Goal: Transaction & Acquisition: Obtain resource

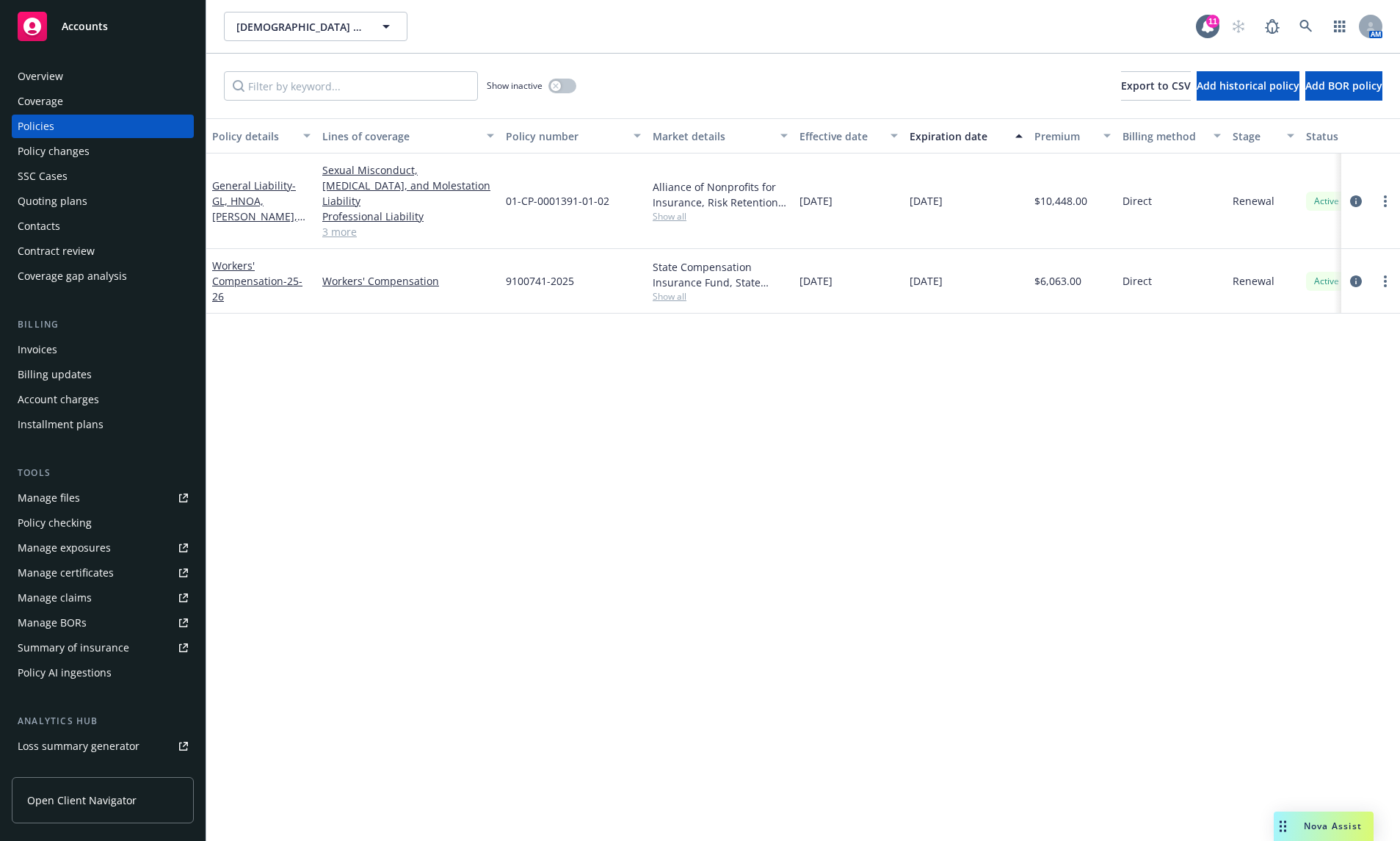
click at [116, 199] on div "Quoting plans" at bounding box center [102, 201] width 170 height 23
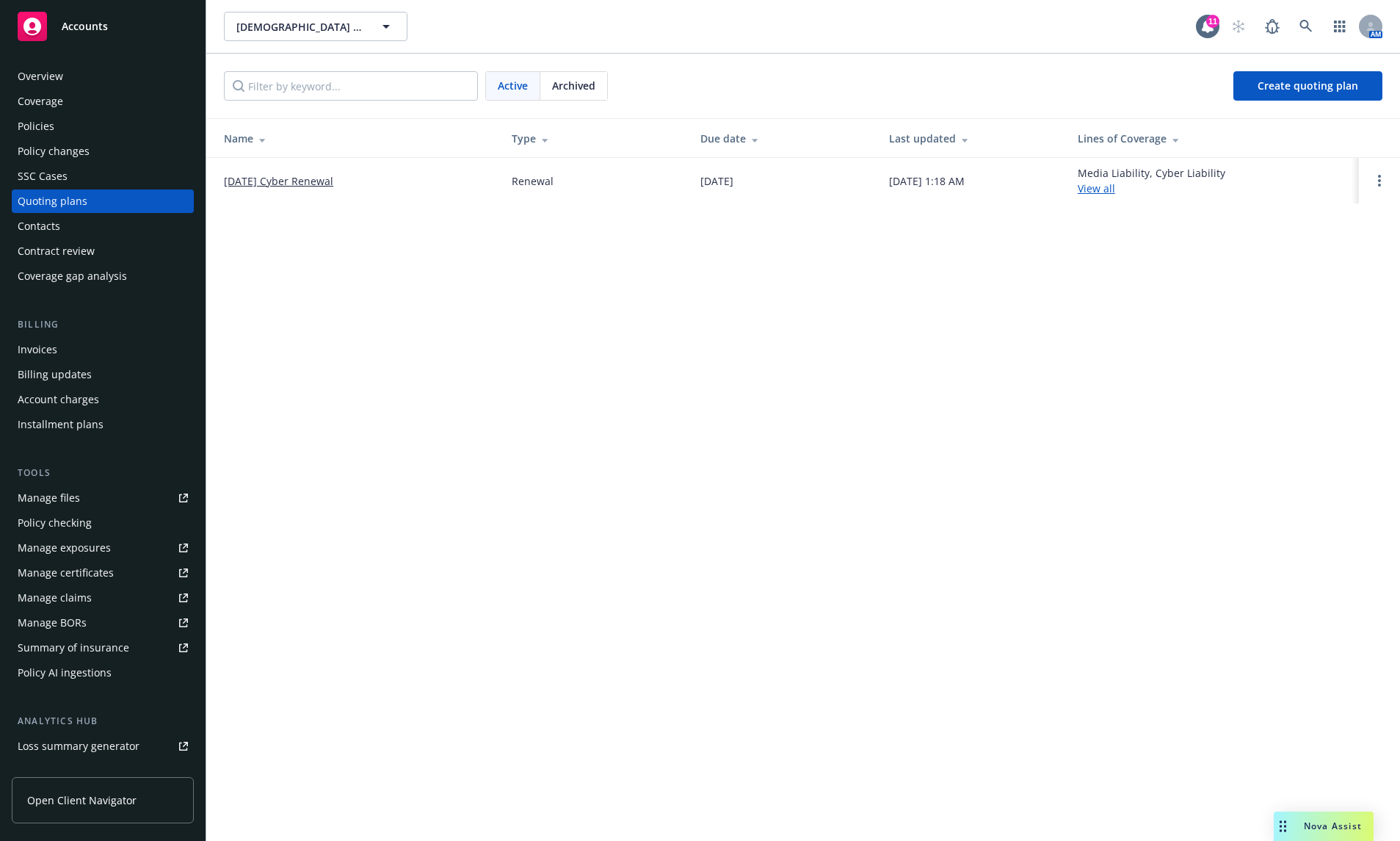
click at [128, 134] on div "Policies" at bounding box center [102, 126] width 170 height 23
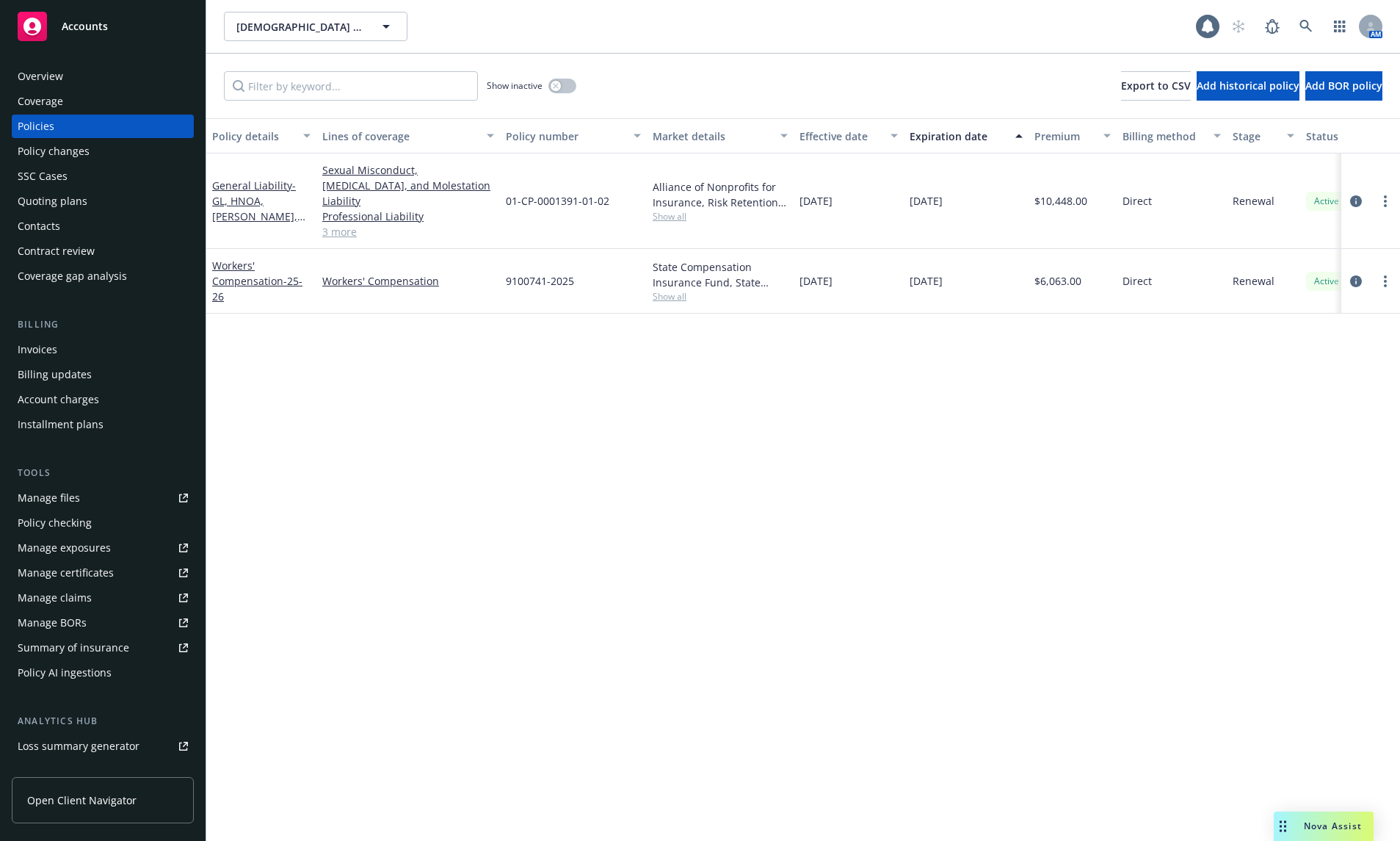
click at [117, 197] on div "Quoting plans" at bounding box center [102, 201] width 170 height 23
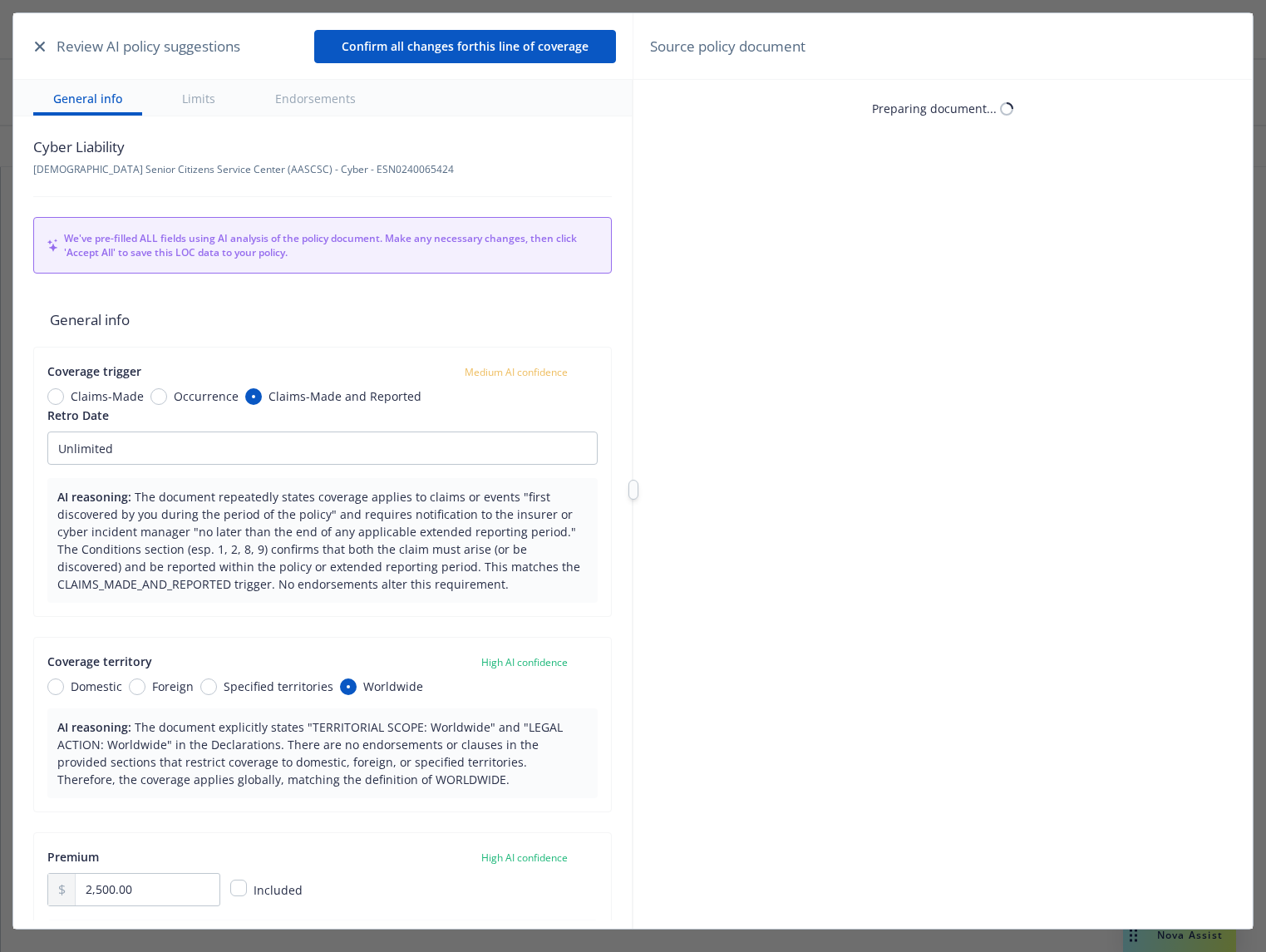
click at [44, 44] on button "button" at bounding box center [39, 46] width 20 height 20
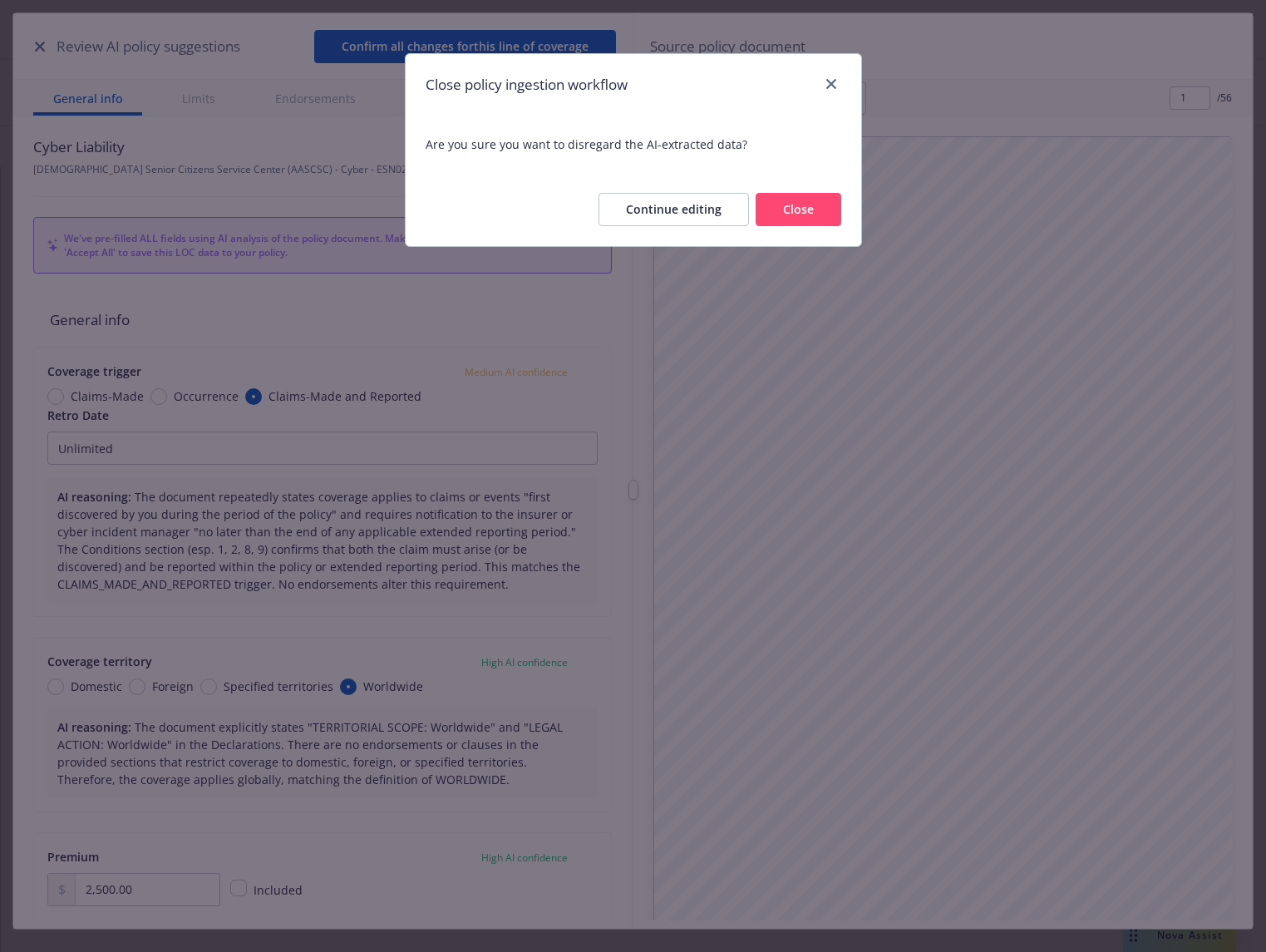
click at [707, 216] on button "Continue editing" at bounding box center [674, 209] width 150 height 33
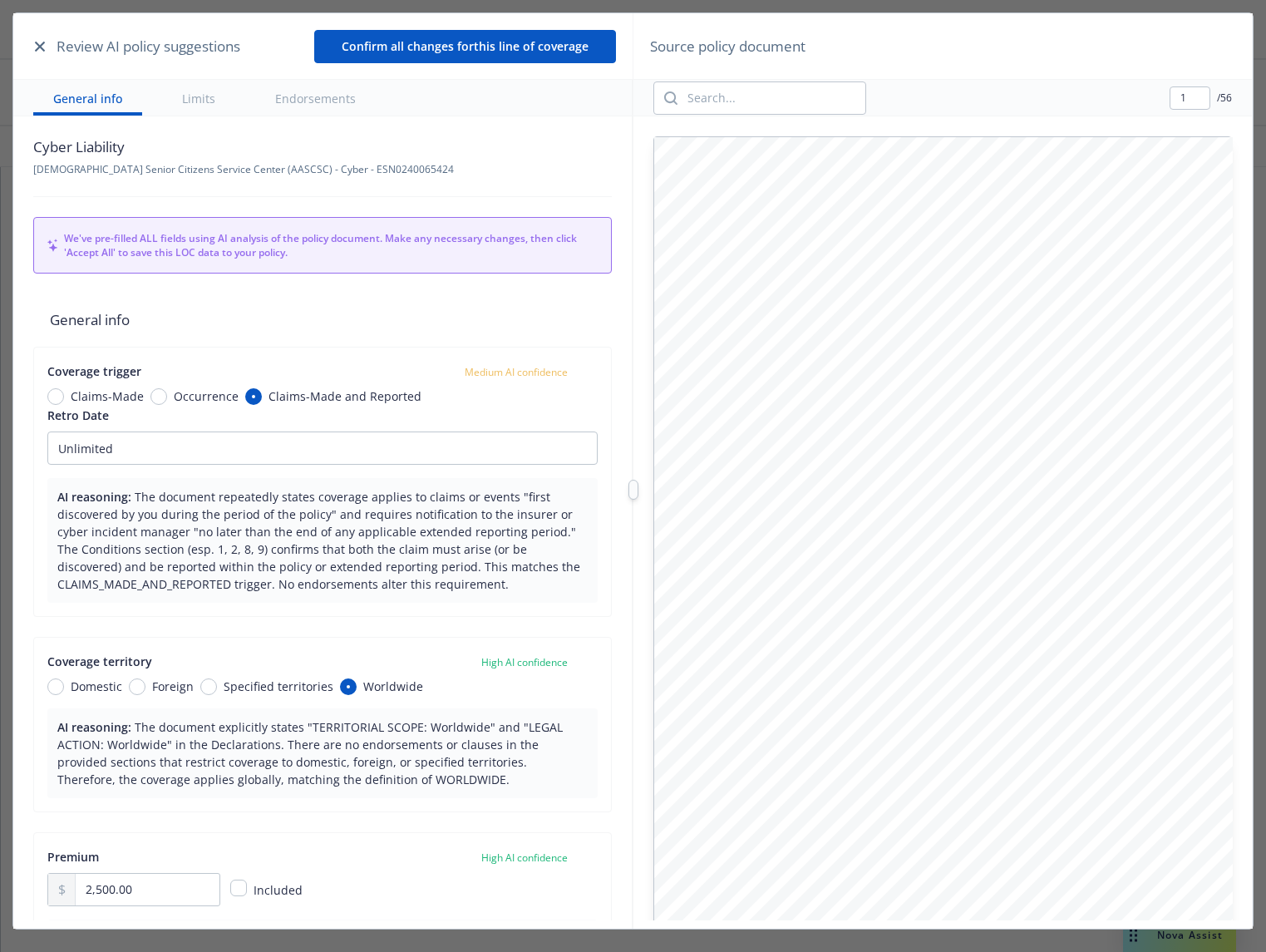
click at [38, 42] on icon "button" at bounding box center [39, 46] width 10 height 10
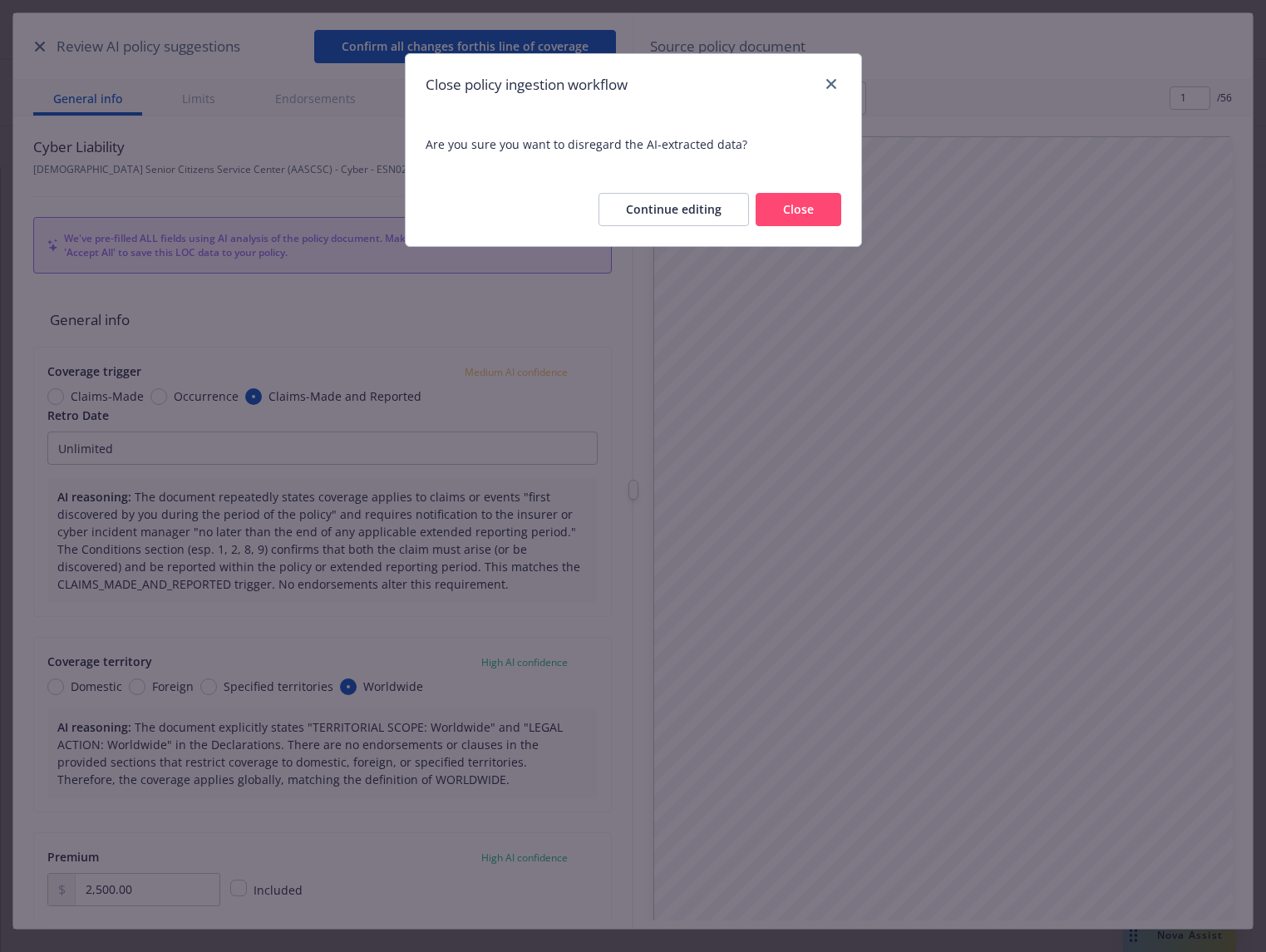
drag, startPoint x: 804, startPoint y: 203, endPoint x: 739, endPoint y: 203, distance: 65.0
click at [805, 203] on button "Close" at bounding box center [798, 209] width 86 height 33
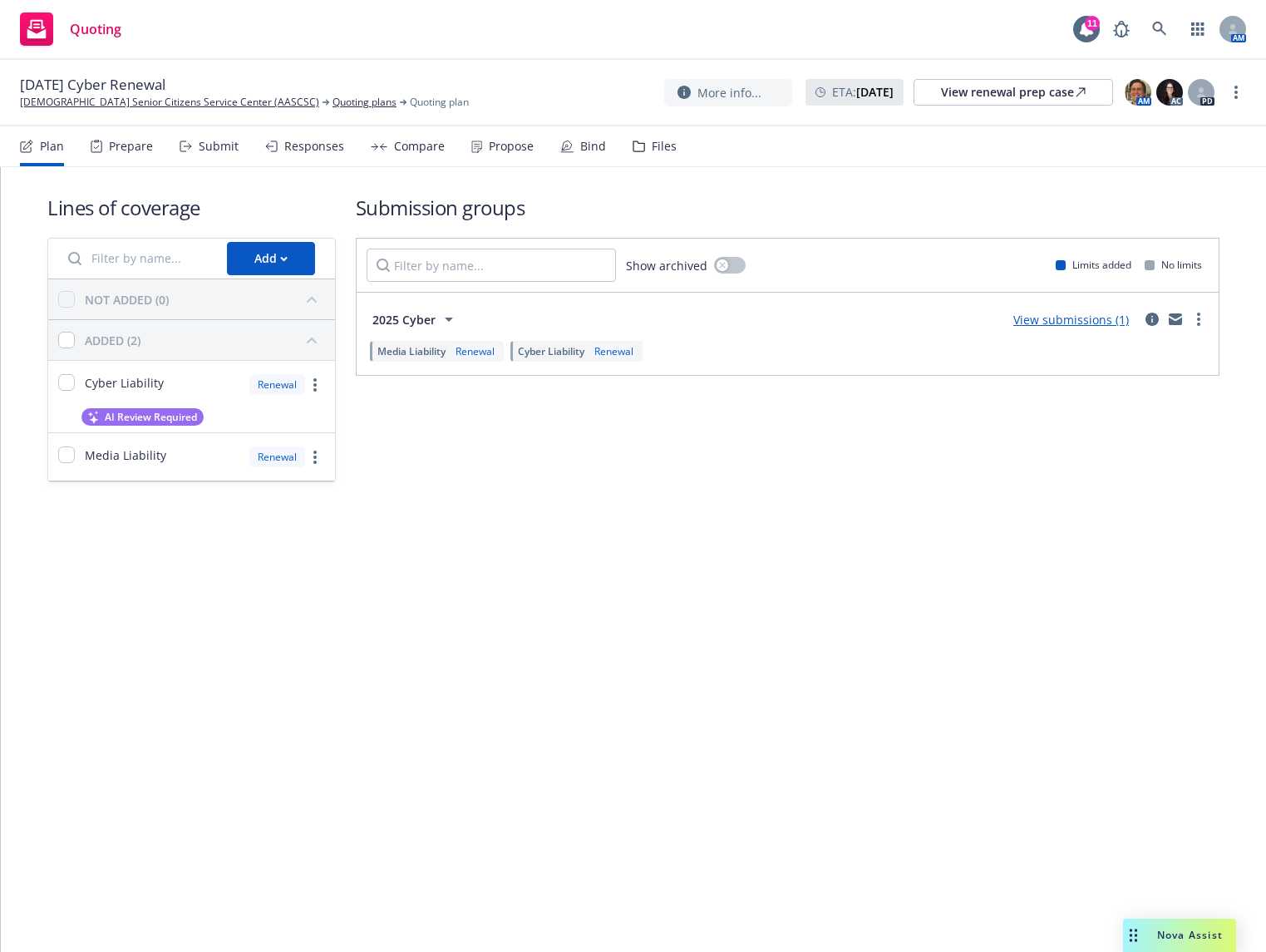
click at [484, 154] on div "Propose" at bounding box center [502, 147] width 62 height 40
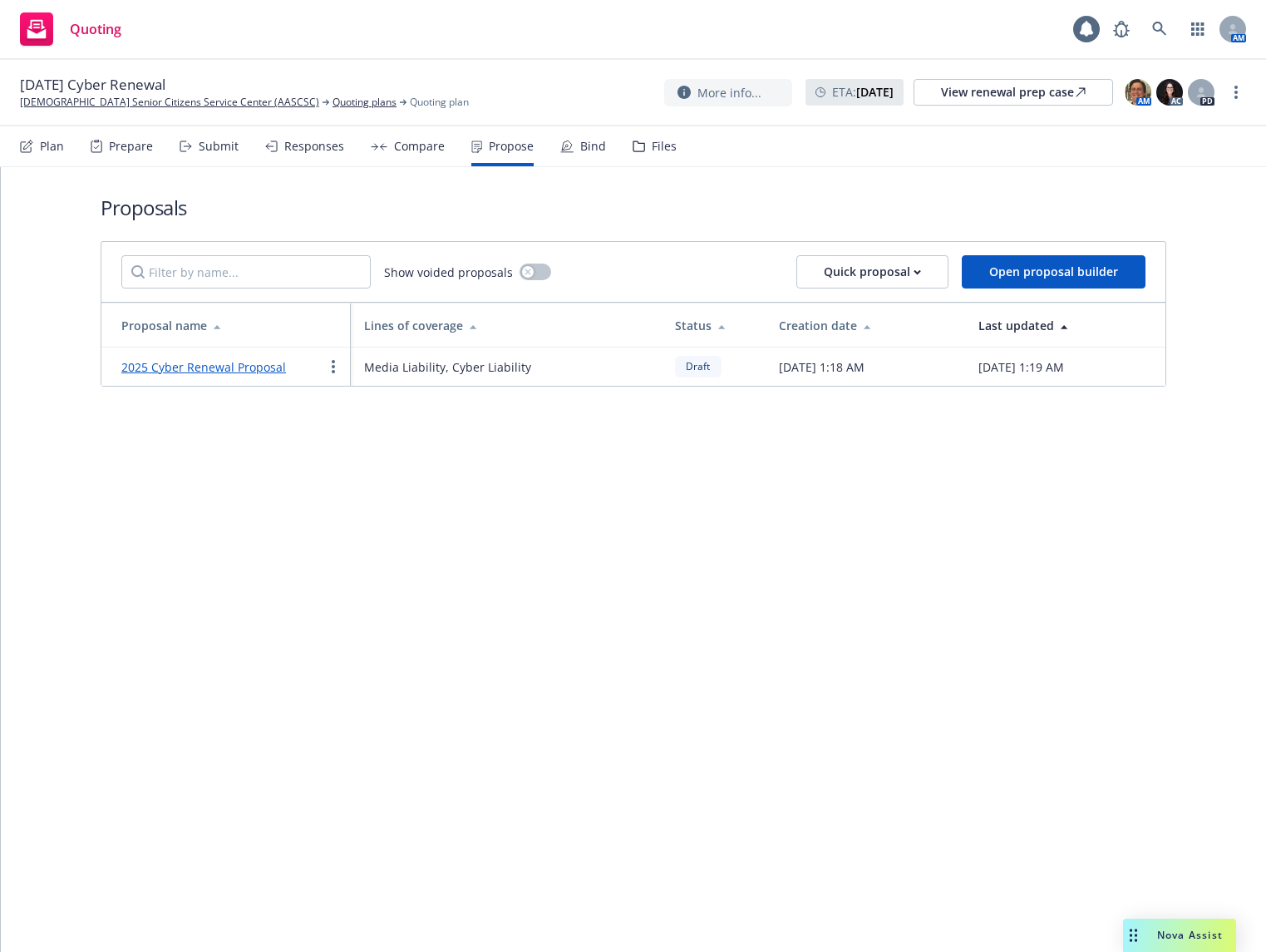
click at [265, 361] on link "2025 Cyber Renewal Proposal" at bounding box center [203, 367] width 165 height 16
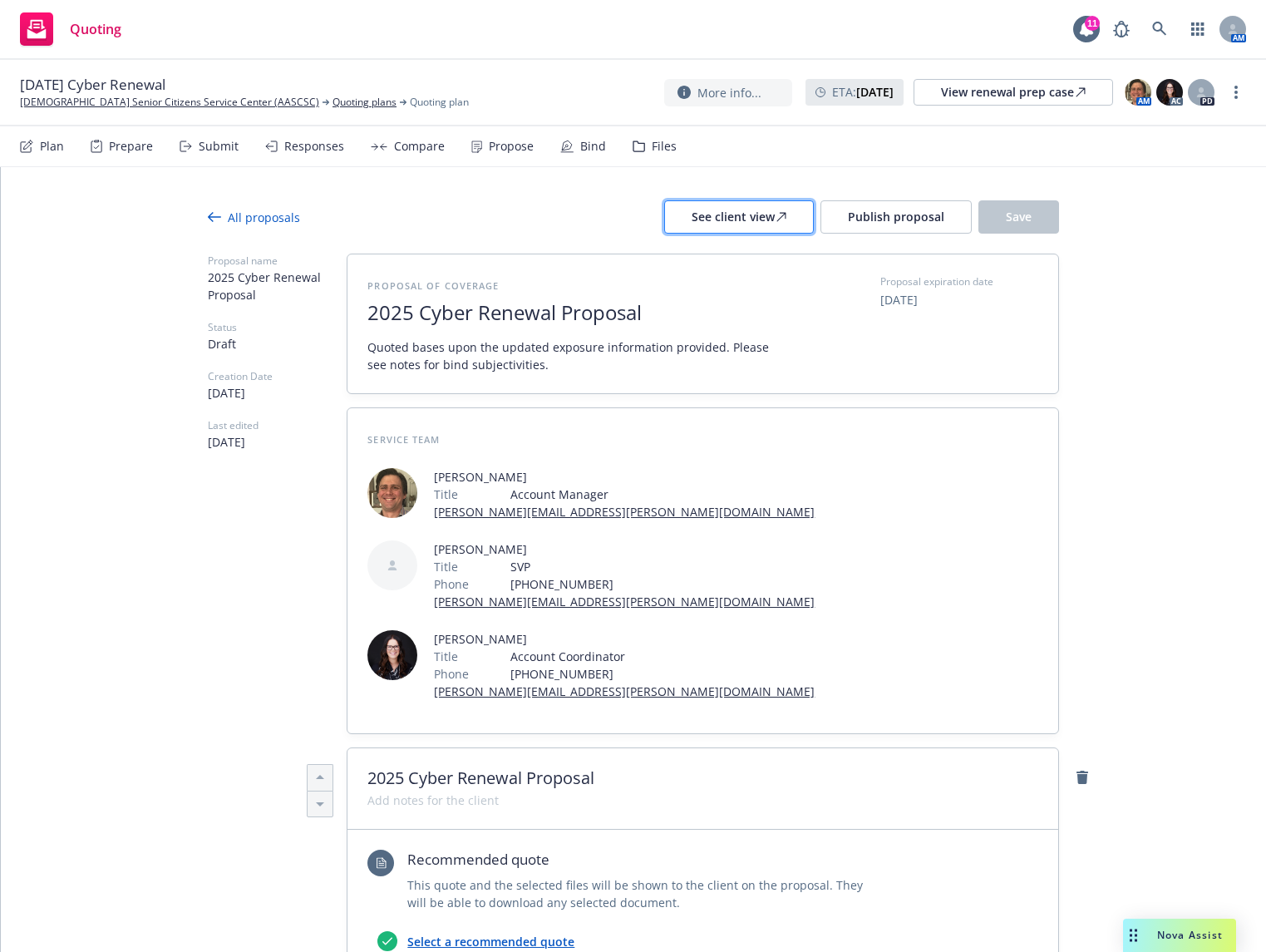
click at [710, 224] on div "See client view" at bounding box center [739, 217] width 95 height 31
click at [856, 220] on span "Publish proposal" at bounding box center [896, 216] width 97 height 16
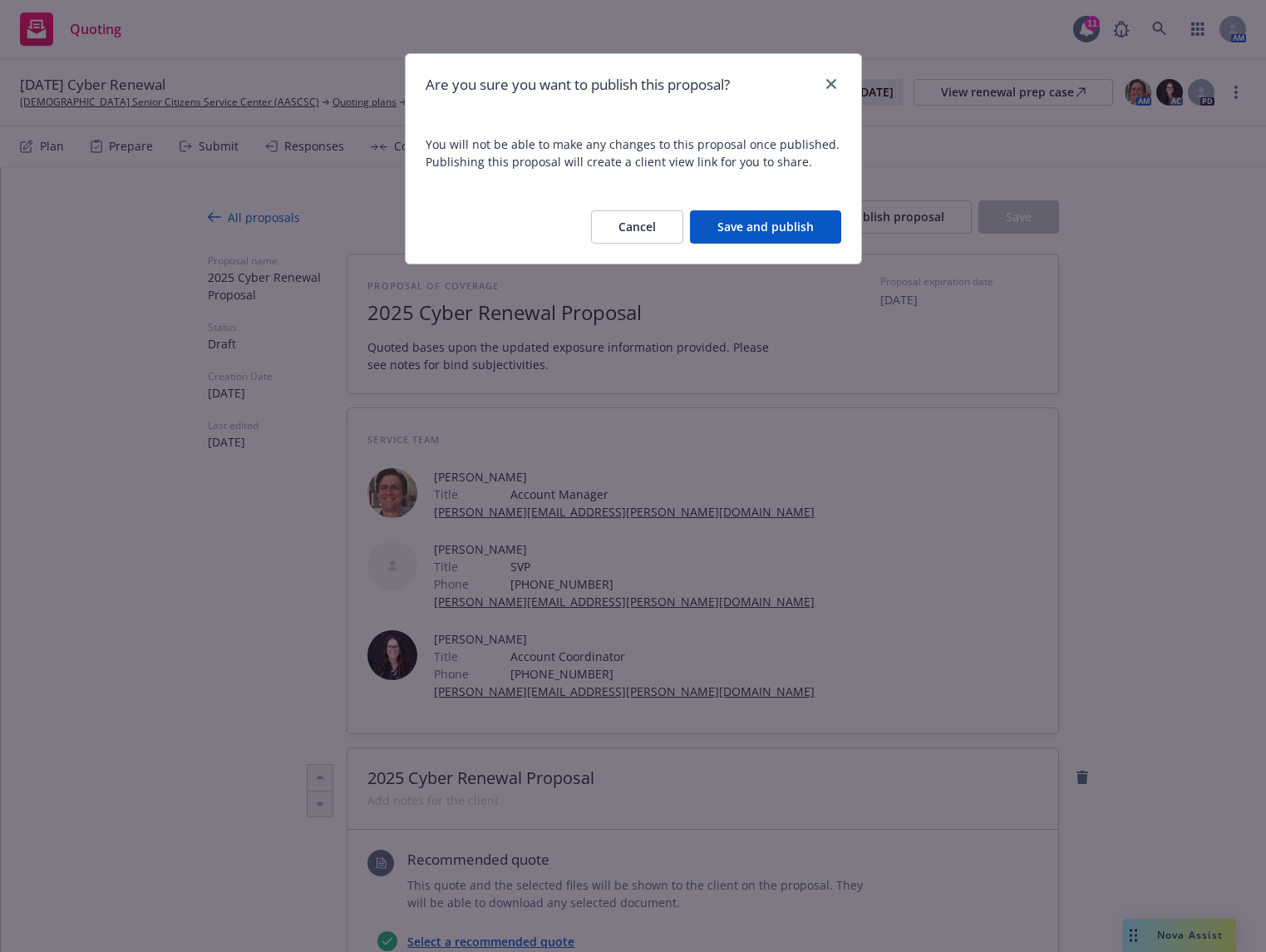
click at [731, 229] on button "Save and publish" at bounding box center [765, 227] width 151 height 33
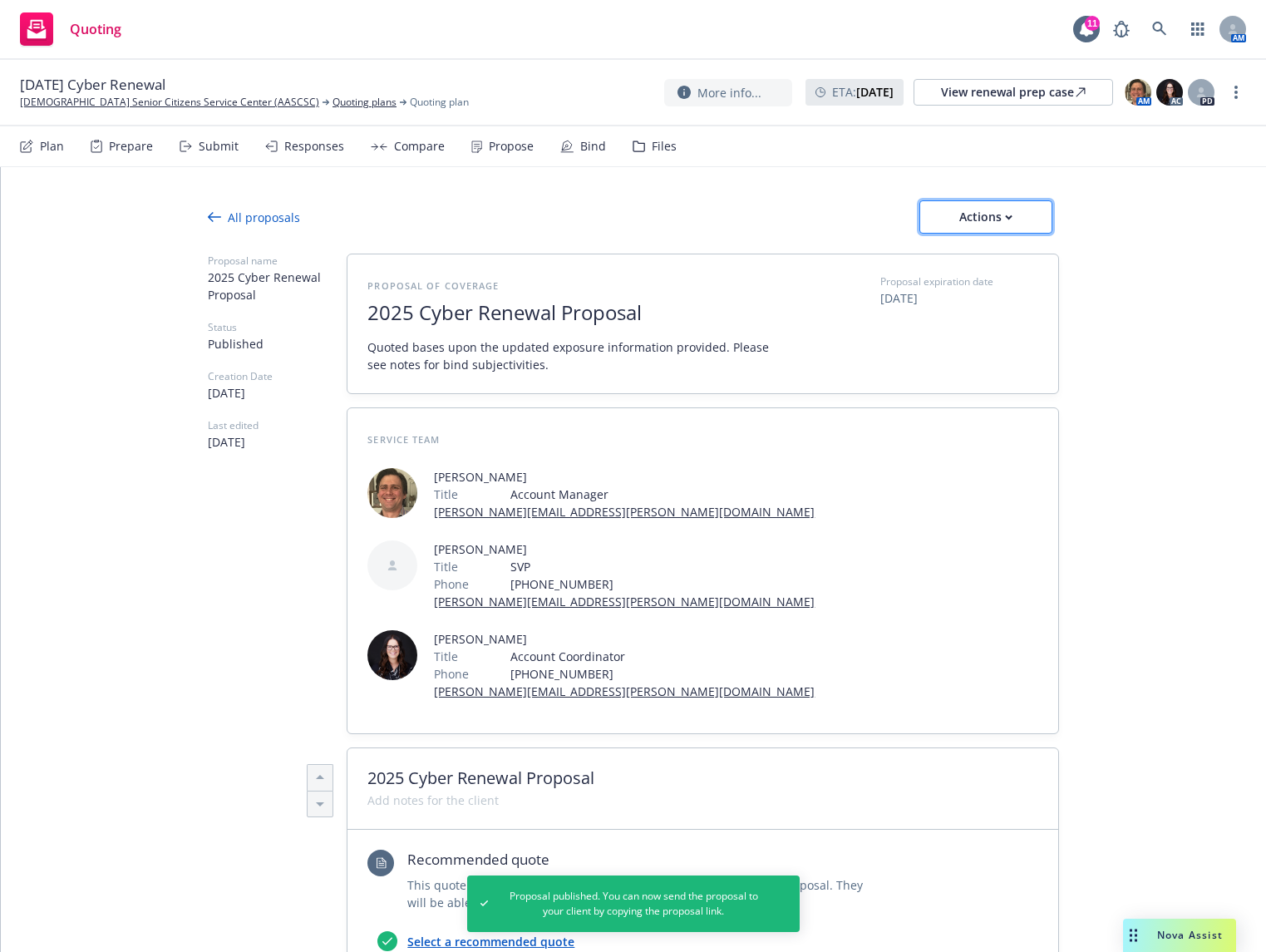
click at [965, 230] on div "Actions" at bounding box center [986, 217] width 79 height 31
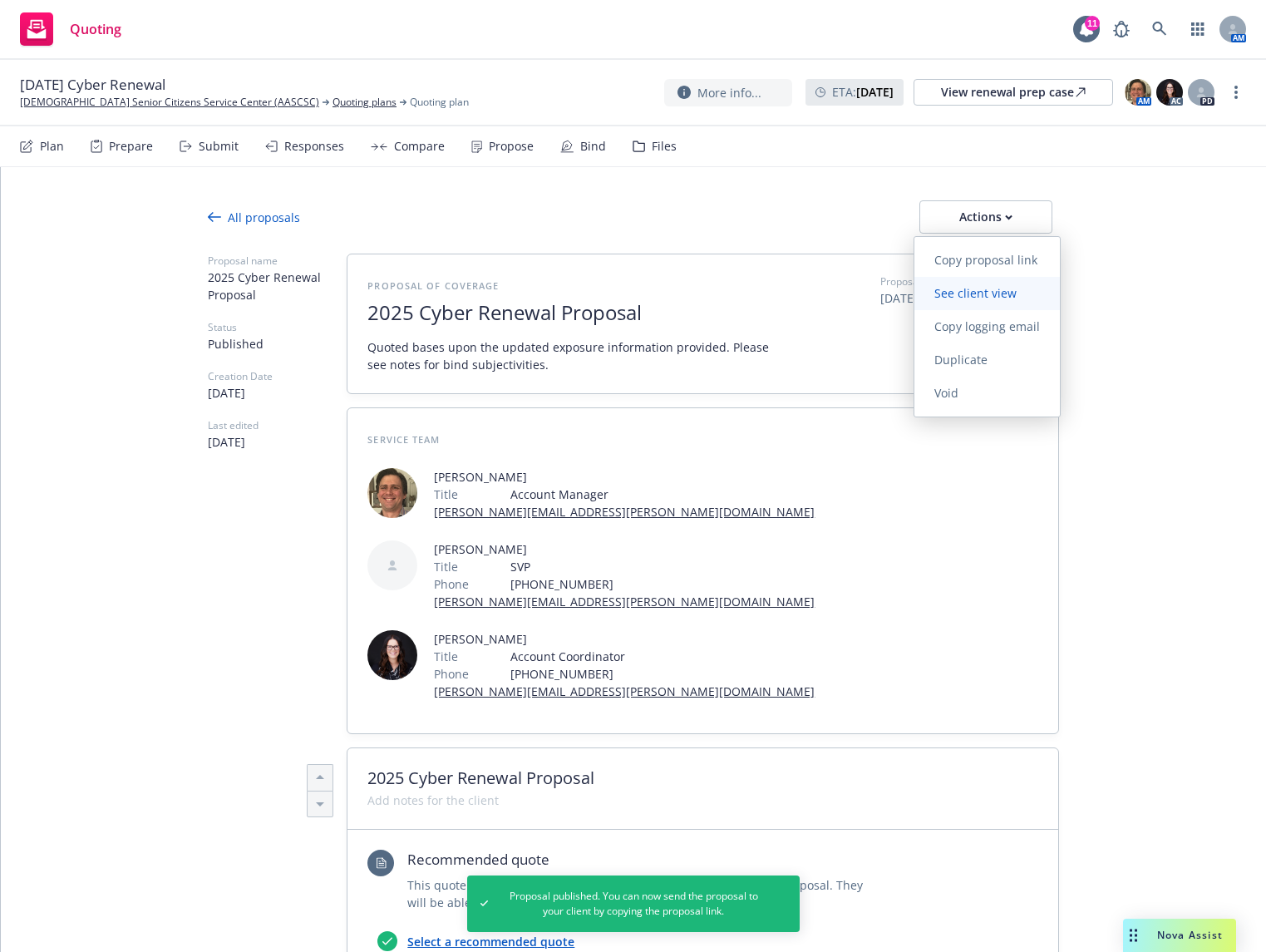
click at [982, 291] on span "See client view" at bounding box center [975, 293] width 122 height 16
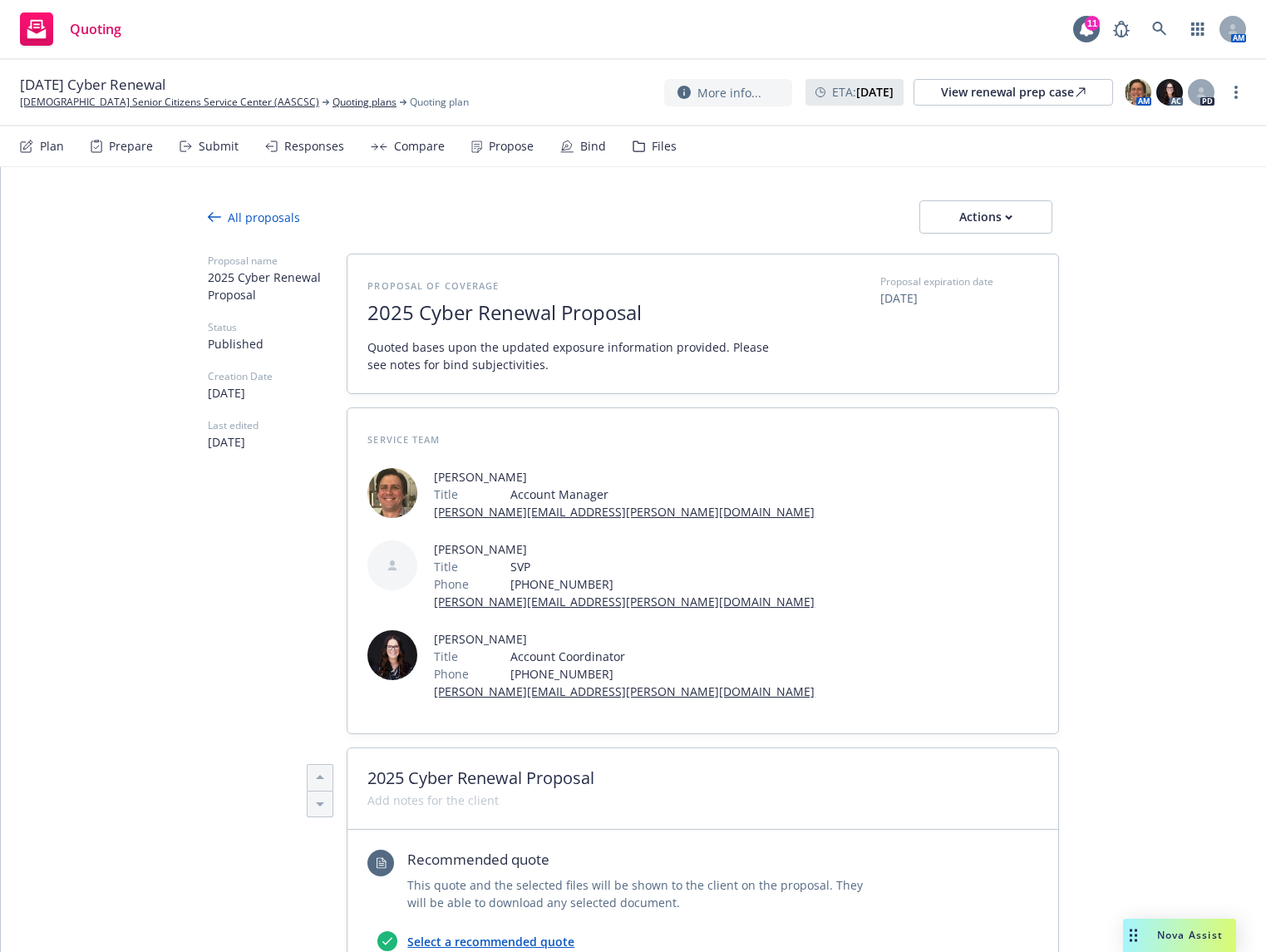
type textarea "x"
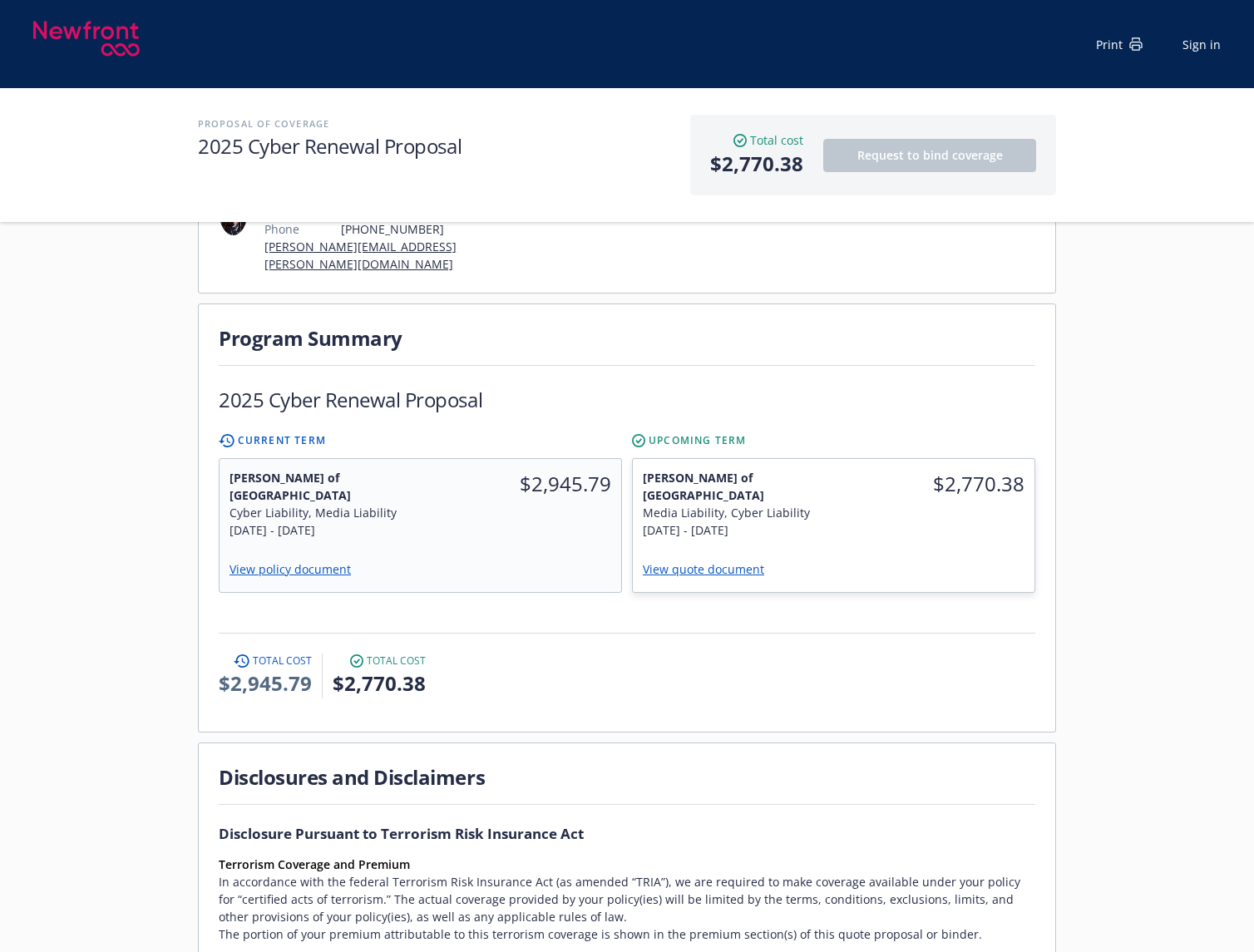
scroll to position [332, 0]
click at [481, 591] on div "Total cost Current total $2,945.79 Total cost Upcoming total $2,770.38" at bounding box center [627, 650] width 817 height 119
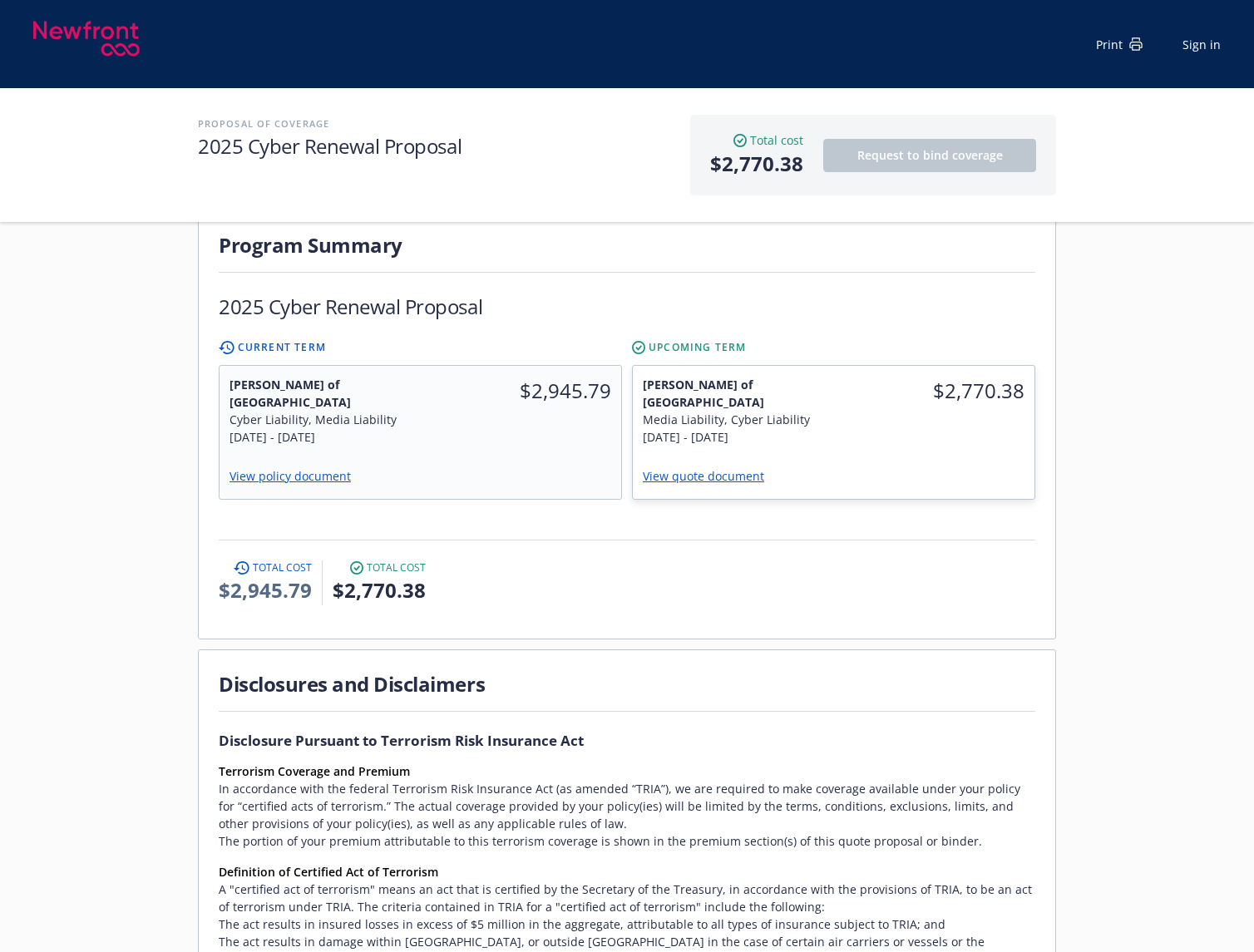
scroll to position [499, 0]
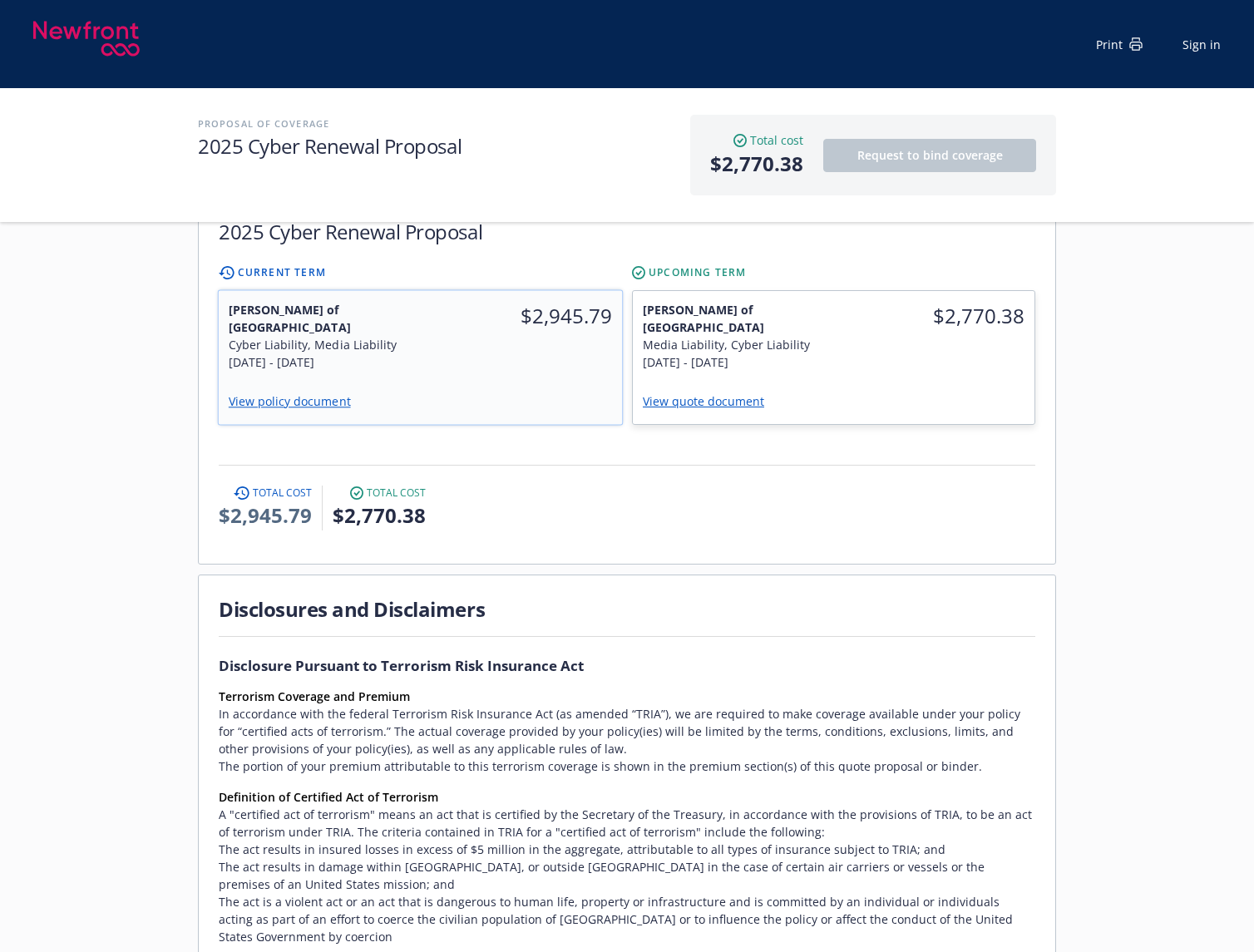
click at [285, 394] on link "View policy document" at bounding box center [296, 401] width 135 height 16
click at [689, 394] on link "View quote document" at bounding box center [710, 401] width 134 height 16
